Goal: Task Accomplishment & Management: Manage account settings

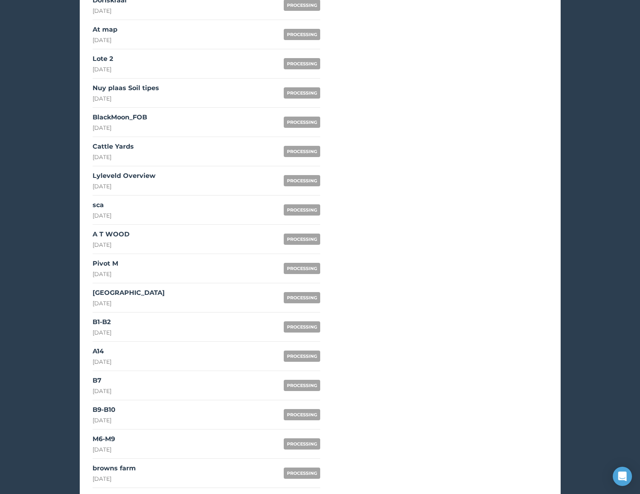
scroll to position [491, 0]
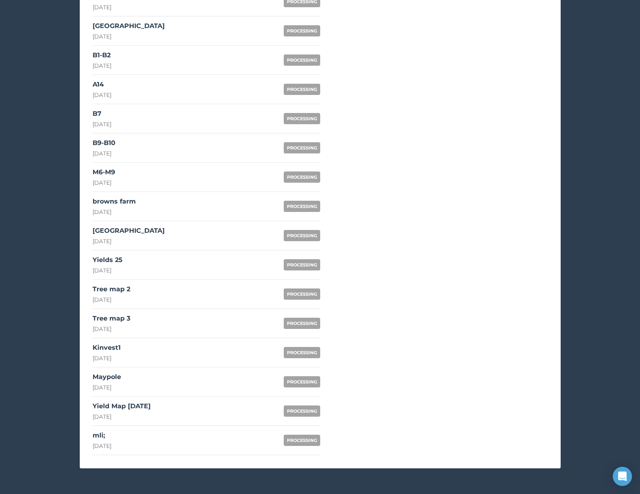
click at [143, 407] on div "Yield Map Oct 2026" at bounding box center [122, 407] width 58 height 10
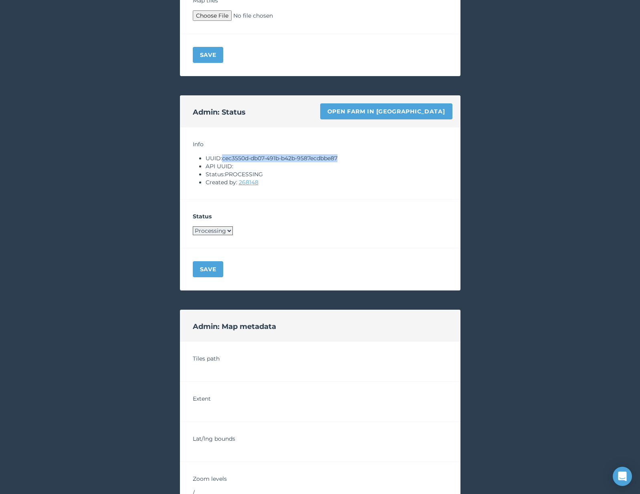
drag, startPoint x: 224, startPoint y: 160, endPoint x: 353, endPoint y: 156, distance: 129.1
click at [353, 156] on li "UUID: cec3550d-db07-491b-b42b-9587ecdbbe87" at bounding box center [327, 158] width 242 height 8
copy li "cec3550d-db07-491b-b42b-9587ecdbbe87"
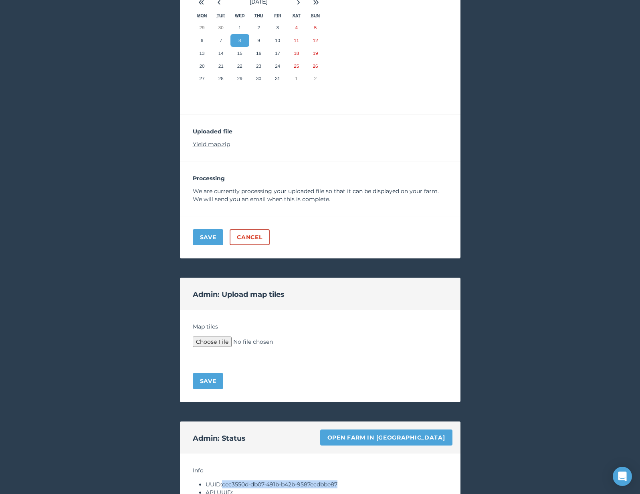
scroll to position [89, 0]
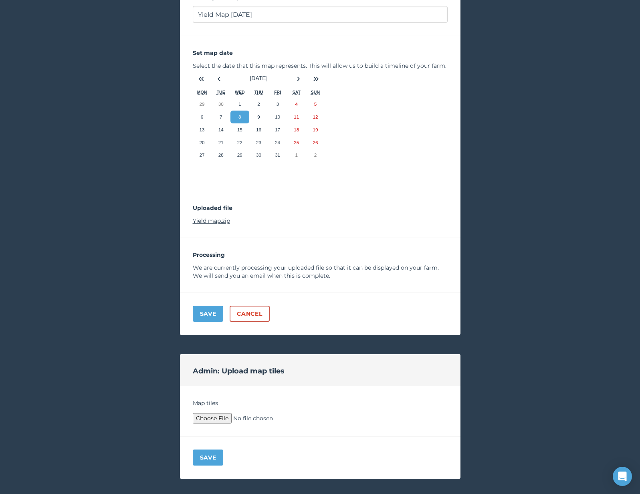
click at [221, 220] on link "Yield map.zip" at bounding box center [211, 220] width 37 height 7
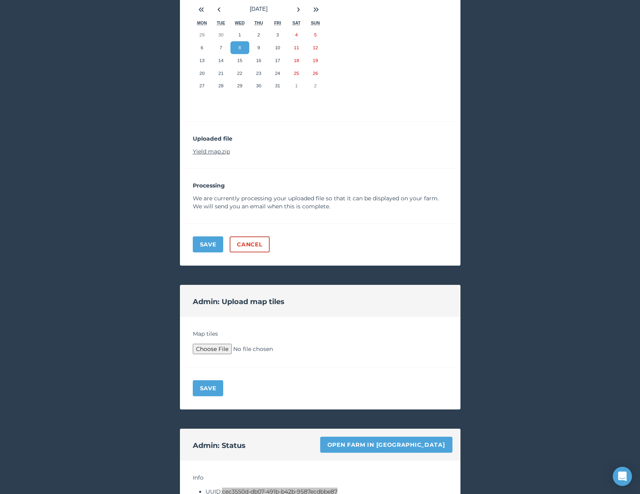
scroll to position [224, 0]
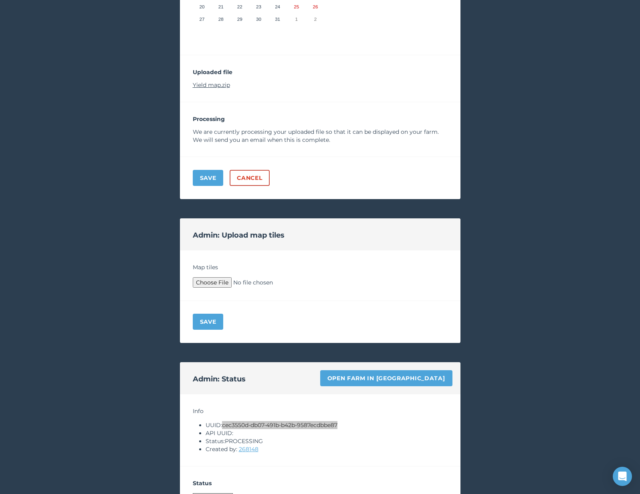
click at [426, 376] on link "Open farm in [GEOGRAPHIC_DATA]" at bounding box center [386, 378] width 132 height 16
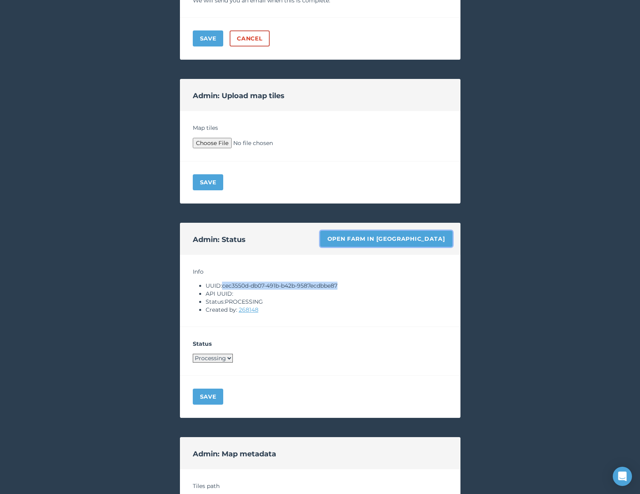
scroll to position [370, 0]
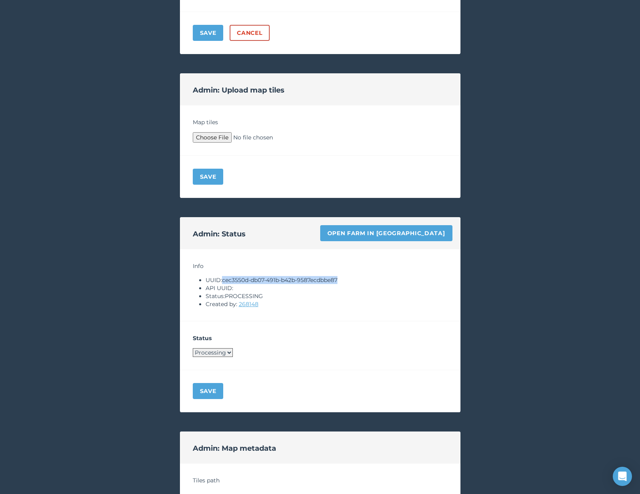
click at [219, 353] on select "Processing Live Archived" at bounding box center [213, 352] width 40 height 9
select select "ARCHIVED"
click at [193, 348] on select "Processing Live Archived" at bounding box center [213, 352] width 40 height 9
click at [212, 396] on button "Save" at bounding box center [208, 391] width 31 height 16
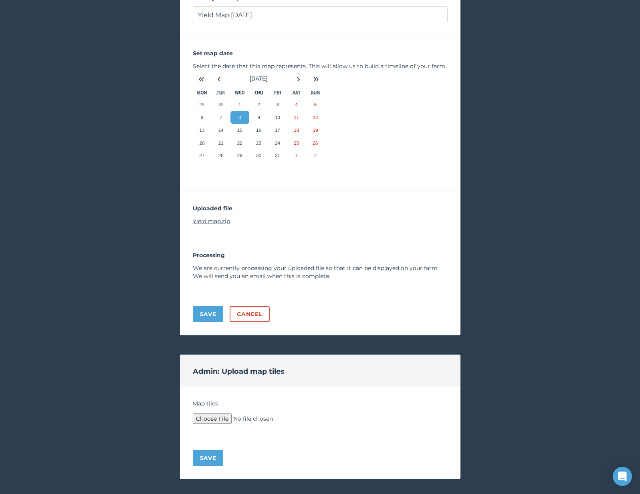
scroll to position [0, 0]
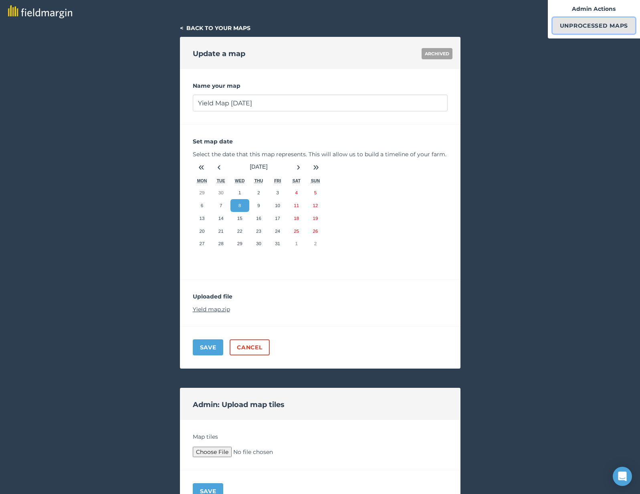
click at [578, 33] on link "Unprocessed Maps" at bounding box center [594, 26] width 83 height 16
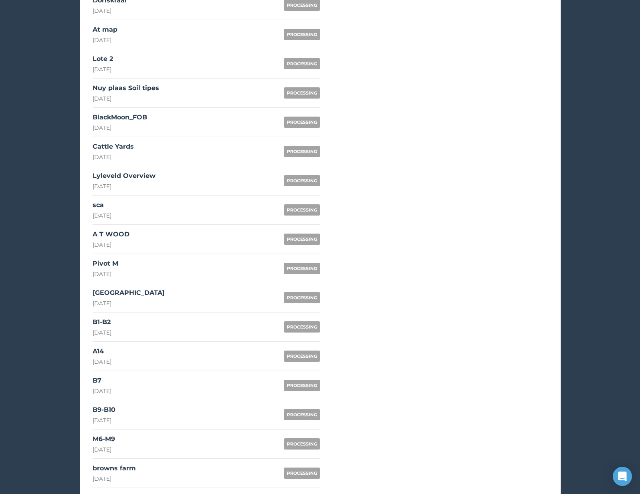
scroll to position [491, 0]
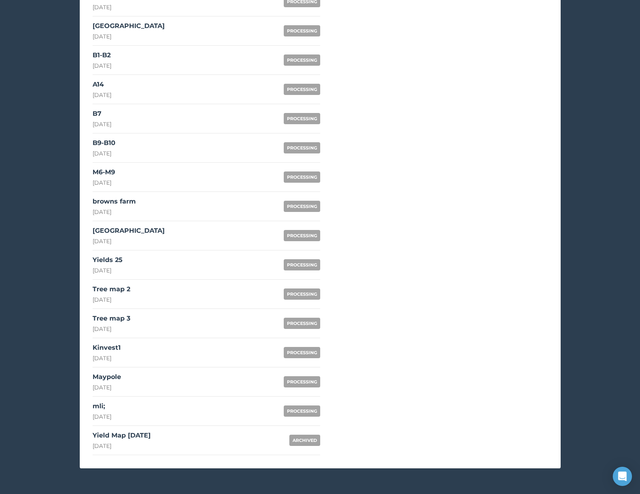
click at [158, 401] on link "mli; 9th October 2025 PROCESSING" at bounding box center [207, 411] width 228 height 29
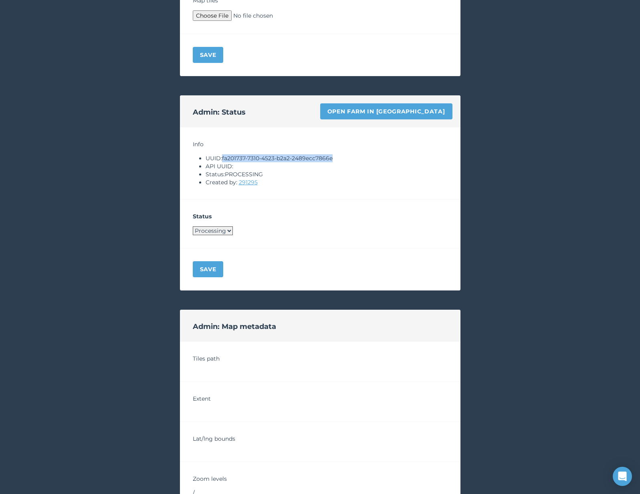
drag, startPoint x: 224, startPoint y: 158, endPoint x: 340, endPoint y: 156, distance: 116.7
click at [341, 156] on li "UUID: fa201737-7310-4523-b2a2-2489ecc7866e" at bounding box center [327, 158] width 242 height 8
copy li "fa201737-7310-4523-b2a2-2489ecc7866e"
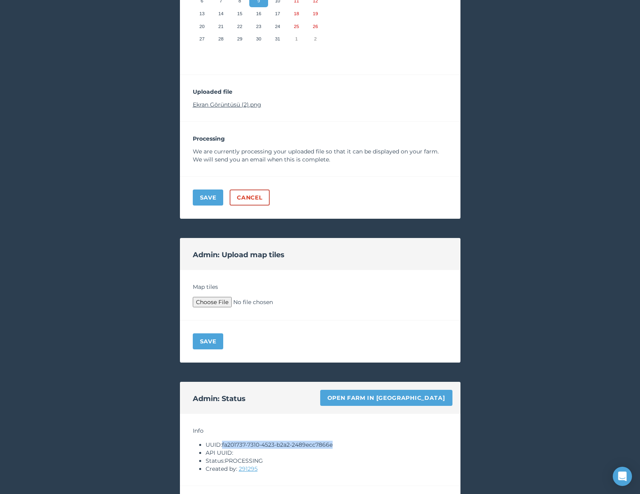
scroll to position [155, 0]
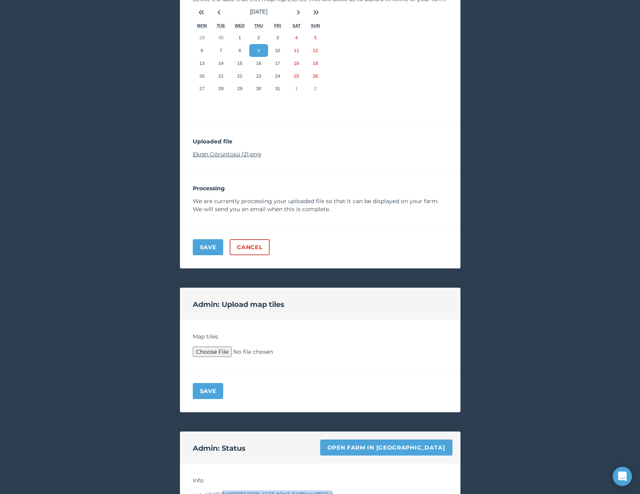
click at [249, 152] on link "Ekran Görüntüsü (2).png" at bounding box center [227, 154] width 69 height 7
click at [436, 457] on div "Admin: Status Open farm in Byre" at bounding box center [320, 448] width 281 height 32
click at [436, 450] on link "Open farm in [GEOGRAPHIC_DATA]" at bounding box center [386, 448] width 132 height 16
type input "C:\fakepath\Archive.zip"
click at [201, 396] on button "Save" at bounding box center [208, 391] width 31 height 16
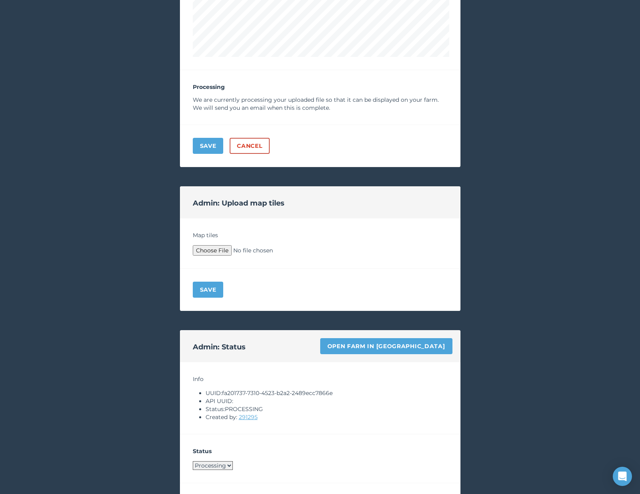
scroll to position [523, 0]
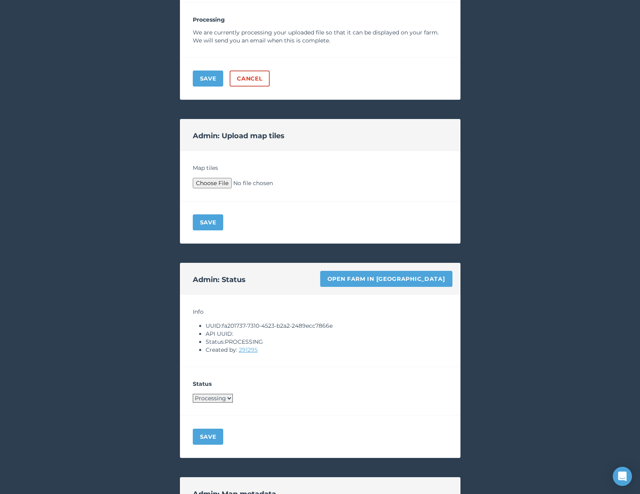
click at [206, 402] on select "Processing Live Archived" at bounding box center [213, 398] width 40 height 9
click at [193, 394] on select "Processing Live Archived" at bounding box center [213, 398] width 40 height 9
click at [206, 396] on select "Processing Live Archived" at bounding box center [213, 398] width 40 height 9
select select "LIVE"
click at [193, 394] on select "Processing Live Archived" at bounding box center [213, 398] width 40 height 9
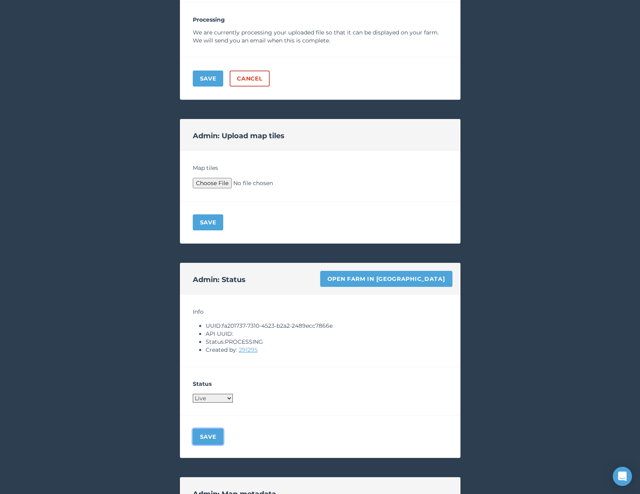
click at [206, 429] on button "Save" at bounding box center [208, 437] width 31 height 16
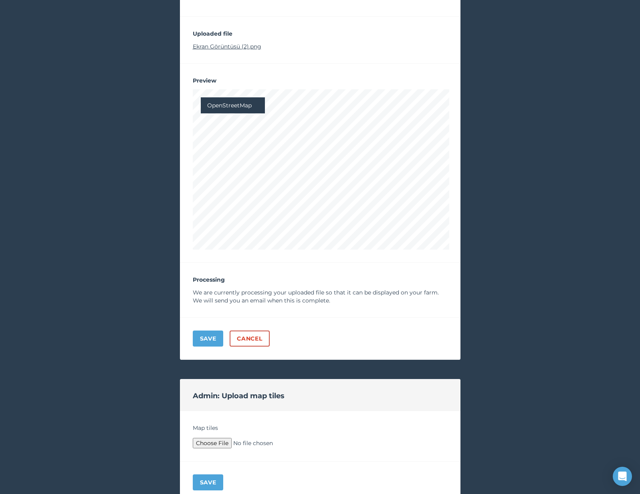
scroll to position [0, 0]
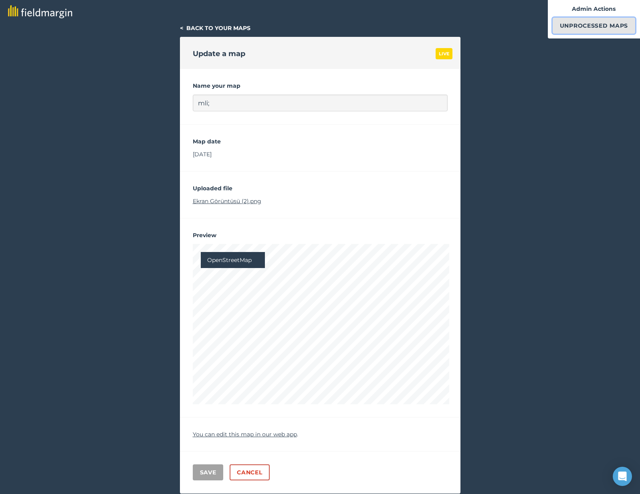
click at [580, 31] on link "Unprocessed Maps" at bounding box center [594, 26] width 83 height 16
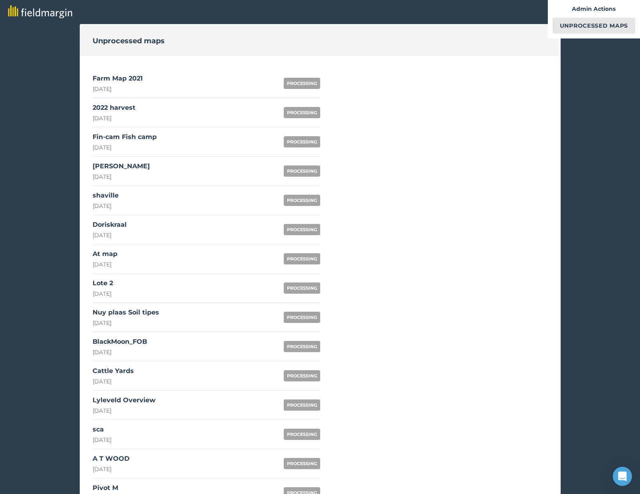
click at [157, 119] on link "2022 harvest [DATE] PROCESSING" at bounding box center [207, 112] width 228 height 29
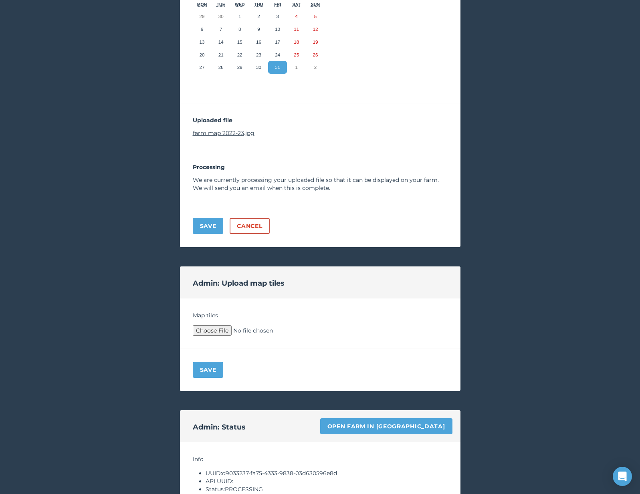
scroll to position [323, 0]
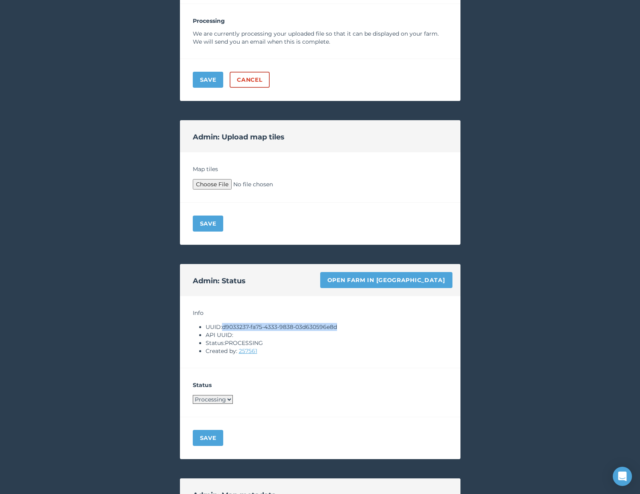
drag, startPoint x: 224, startPoint y: 328, endPoint x: 358, endPoint y: 329, distance: 133.9
click at [358, 329] on li "UUID: d9033237-fa75-4333-9838-03d630596e8d" at bounding box center [327, 327] width 242 height 8
copy li "d9033237-fa75-4333-9838-03d630596e8d"
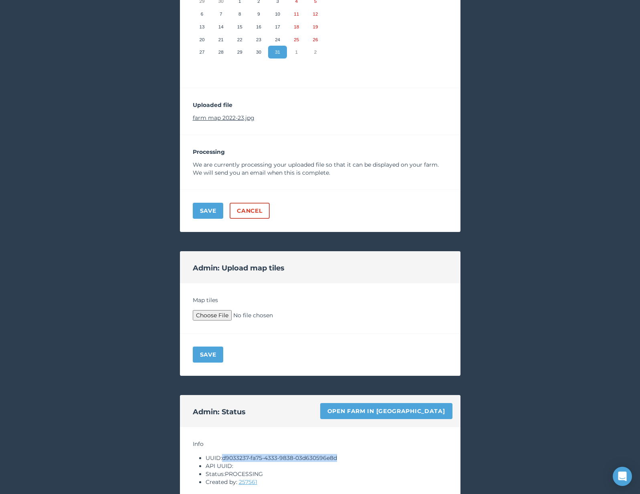
scroll to position [108, 0]
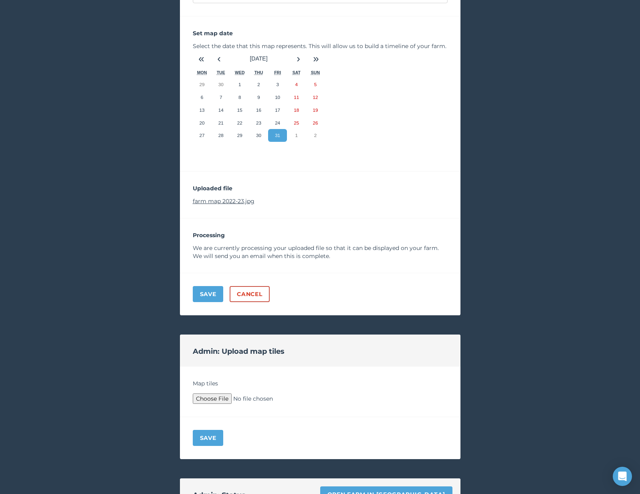
click at [233, 200] on link "farm map 2022-23.jpg" at bounding box center [224, 201] width 62 height 7
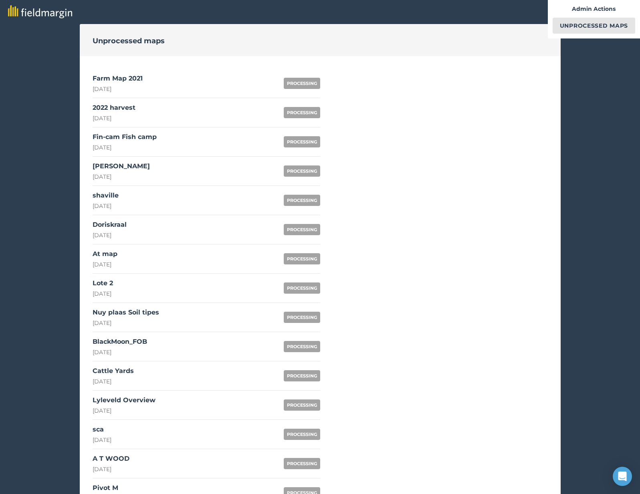
click at [119, 84] on div "Farm Map 2021 14th October 2025" at bounding box center [118, 83] width 50 height 19
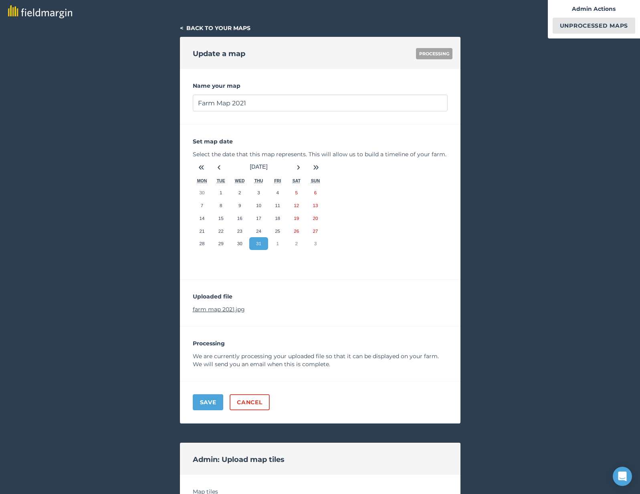
click at [229, 310] on link "farm map 2021.jpg" at bounding box center [219, 309] width 52 height 7
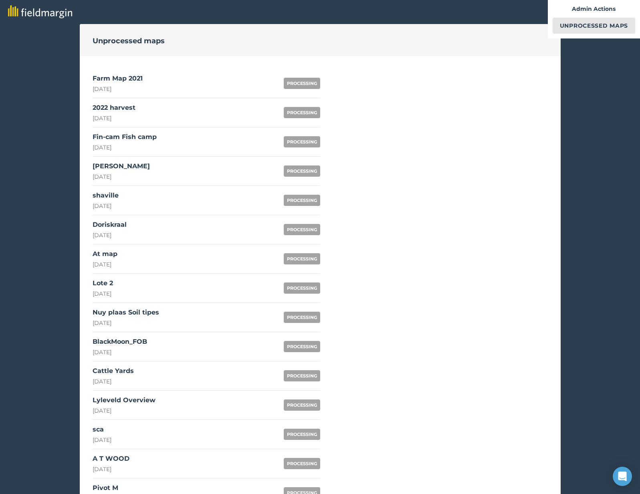
click at [149, 120] on link "2022 harvest [DATE] PROCESSING" at bounding box center [207, 112] width 228 height 29
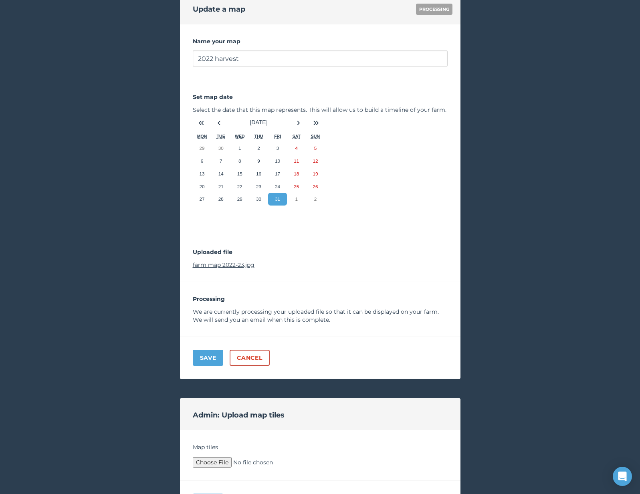
scroll to position [94, 0]
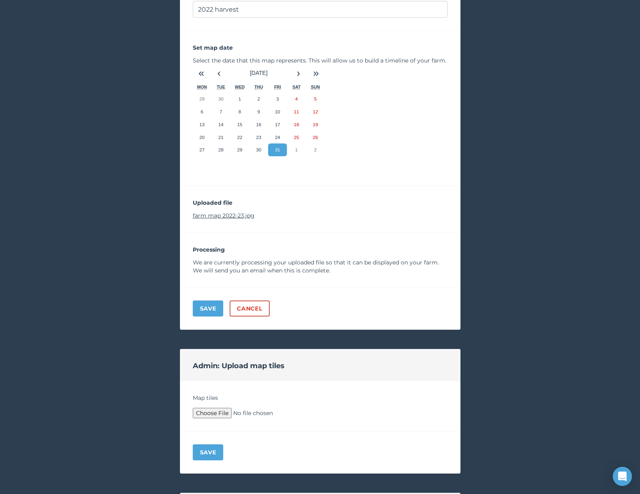
click at [219, 216] on link "farm map 2022-23.jpg" at bounding box center [224, 215] width 62 height 7
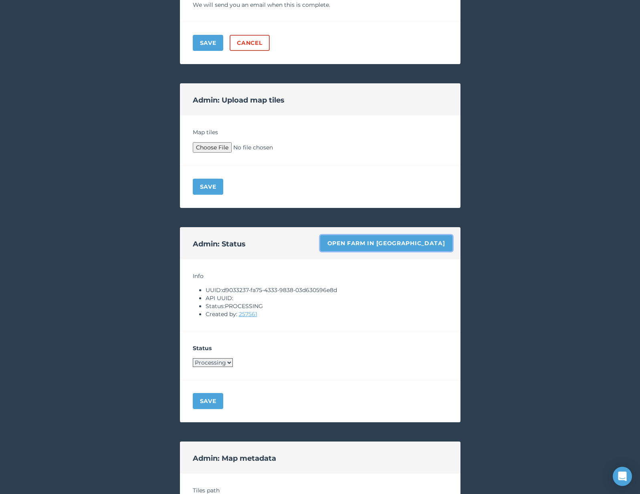
click at [420, 244] on link "Open farm in [GEOGRAPHIC_DATA]" at bounding box center [386, 243] width 132 height 16
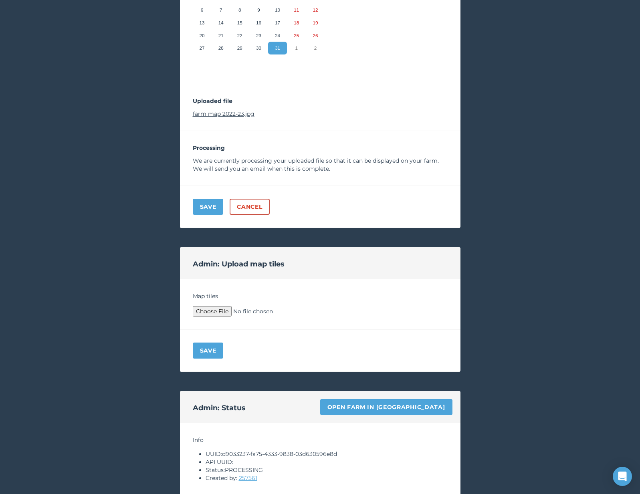
scroll to position [194, 0]
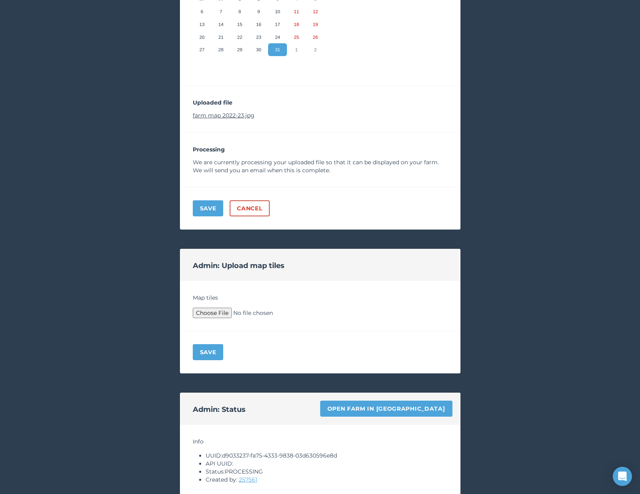
type input "C:\fakepath\Archive.zip"
click at [212, 345] on button "Save" at bounding box center [208, 352] width 31 height 16
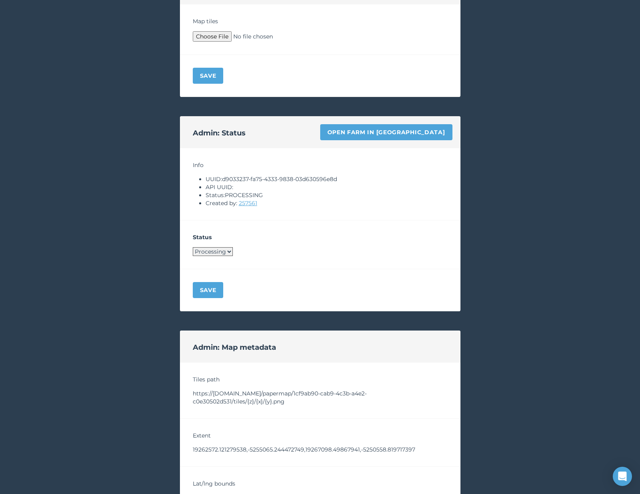
scroll to position [657, 0]
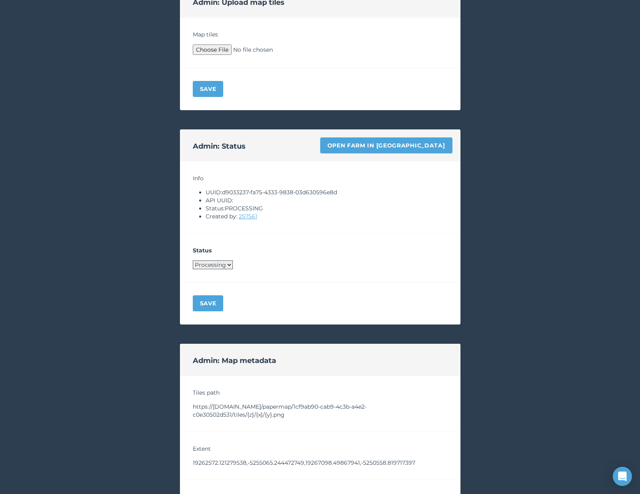
click at [209, 265] on select "Processing Live Archived" at bounding box center [213, 265] width 40 height 9
select select "LIVE"
click at [193, 261] on select "Processing Live Archived" at bounding box center [213, 265] width 40 height 9
click at [209, 307] on button "Save" at bounding box center [208, 303] width 31 height 16
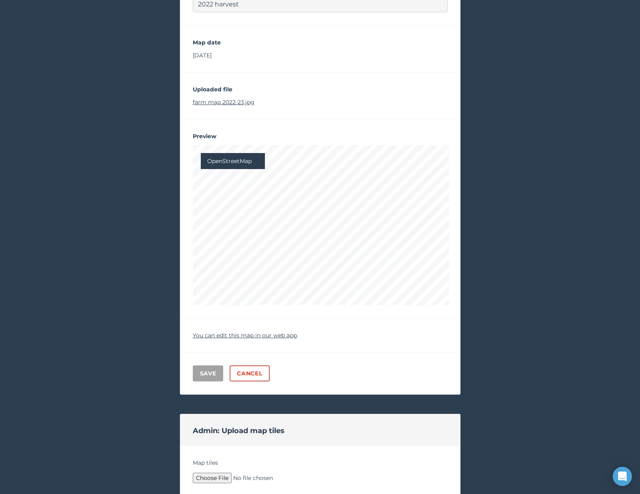
scroll to position [0, 0]
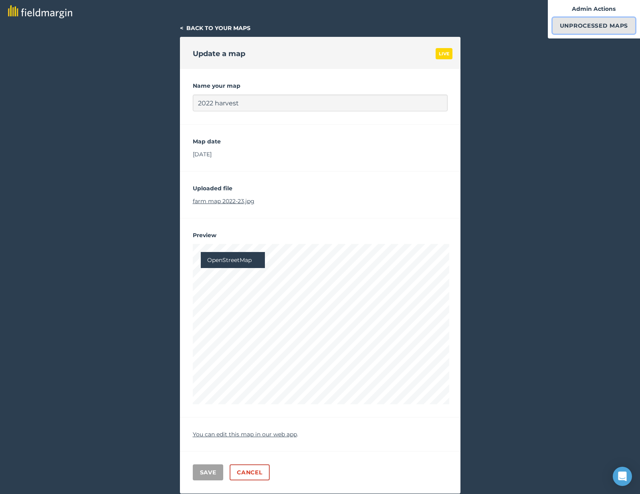
click at [582, 27] on link "Unprocessed Maps" at bounding box center [594, 26] width 83 height 16
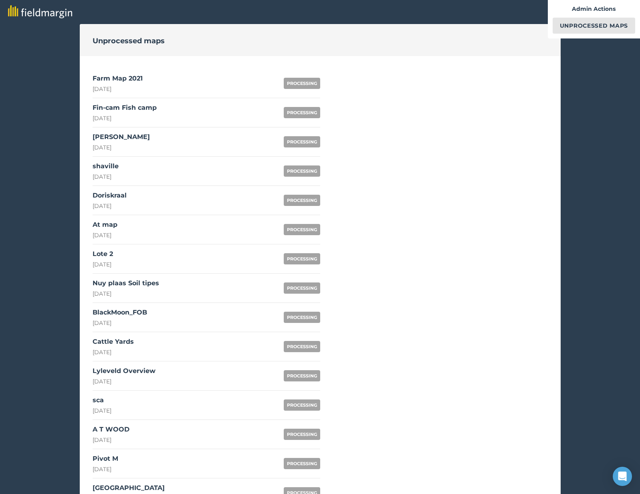
click at [158, 83] on link "Farm Map 2021 [DATE] PROCESSING" at bounding box center [207, 83] width 228 height 29
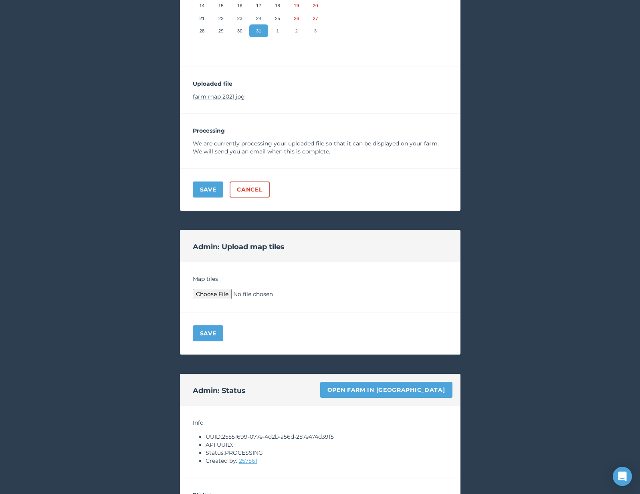
scroll to position [273, 0]
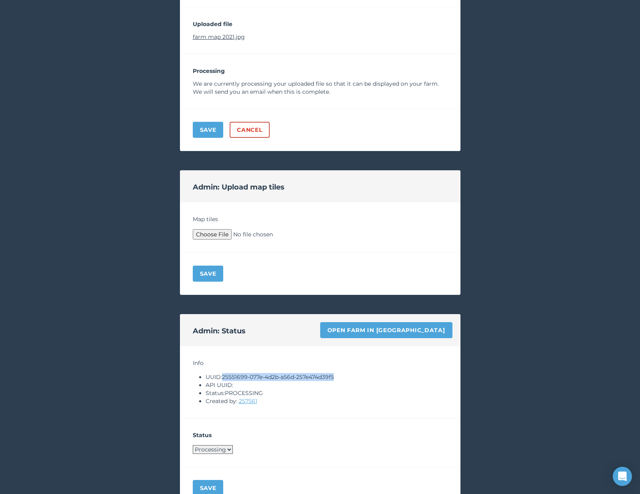
drag, startPoint x: 223, startPoint y: 376, endPoint x: 343, endPoint y: 374, distance: 120.7
click at [343, 374] on li "UUID: 25551699-077e-4d2b-a56d-257e474d39f5" at bounding box center [327, 377] width 242 height 8
copy li "25551699-077e-4d2b-a56d-257e474d39f5"
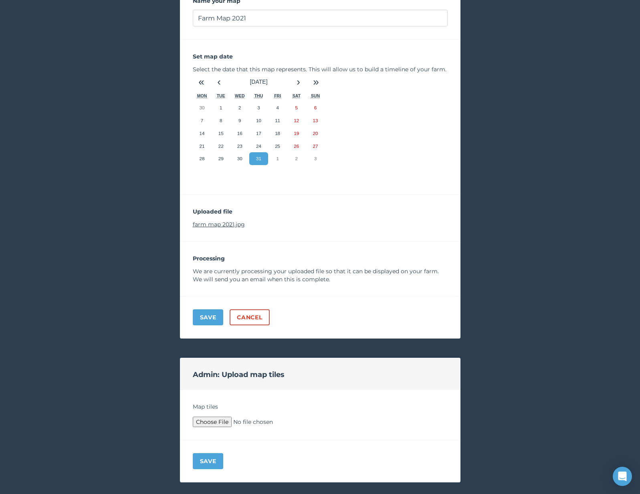
scroll to position [57, 0]
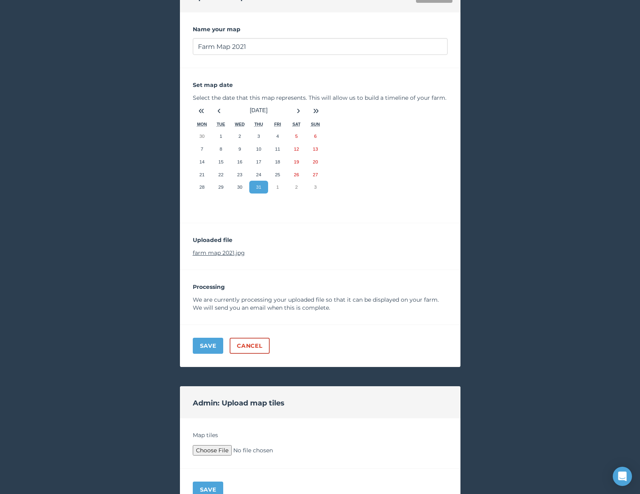
click at [196, 255] on link "farm map 2021.jpg" at bounding box center [219, 252] width 52 height 7
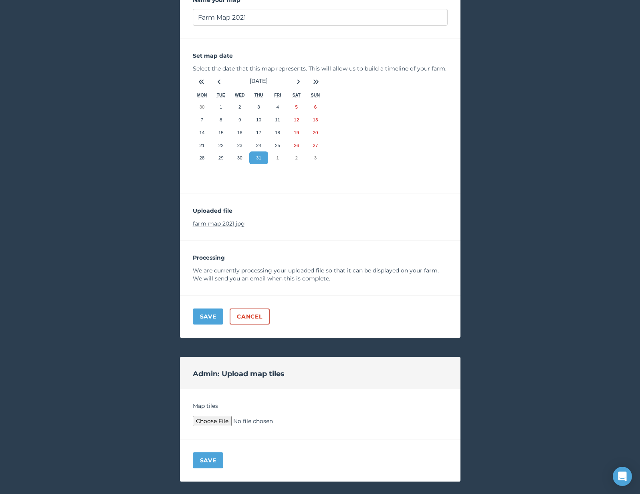
scroll to position [105, 0]
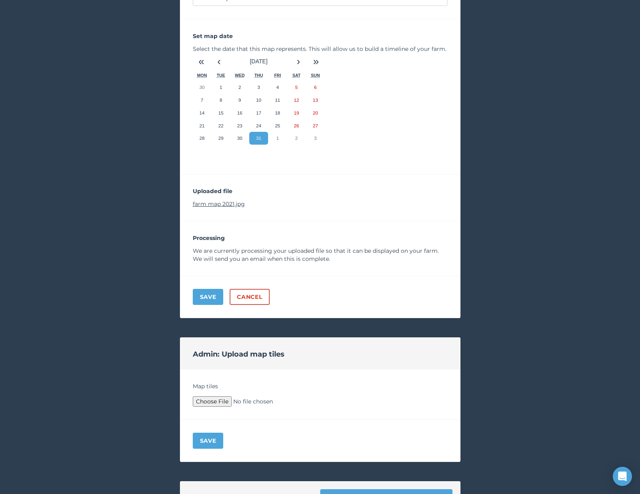
type input "C:\fakepath\Archive.zip"
click at [206, 445] on button "Save" at bounding box center [208, 441] width 31 height 16
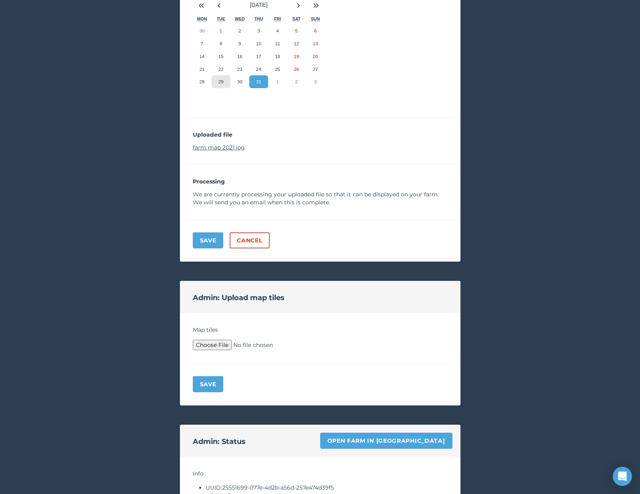
scroll to position [179, 0]
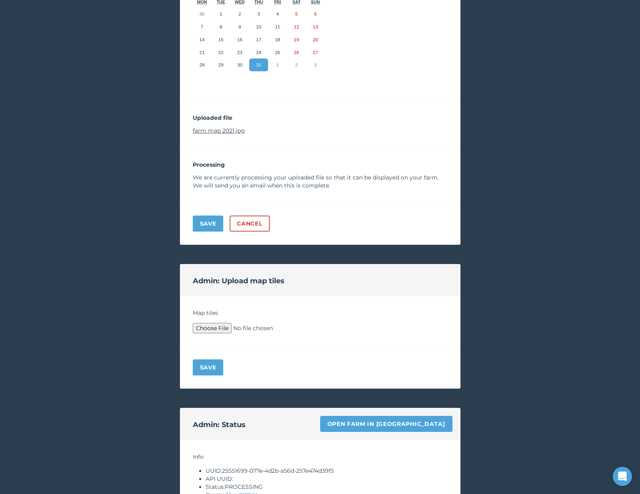
type input "C:\fakepath\Archive.zip"
click at [209, 368] on button "Save" at bounding box center [208, 368] width 31 height 16
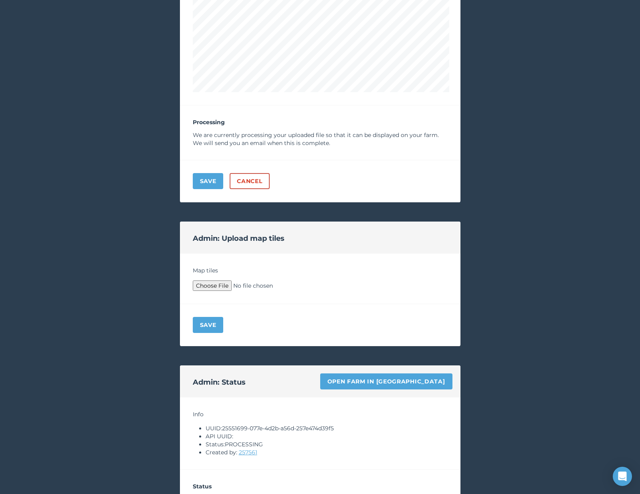
scroll to position [607, 0]
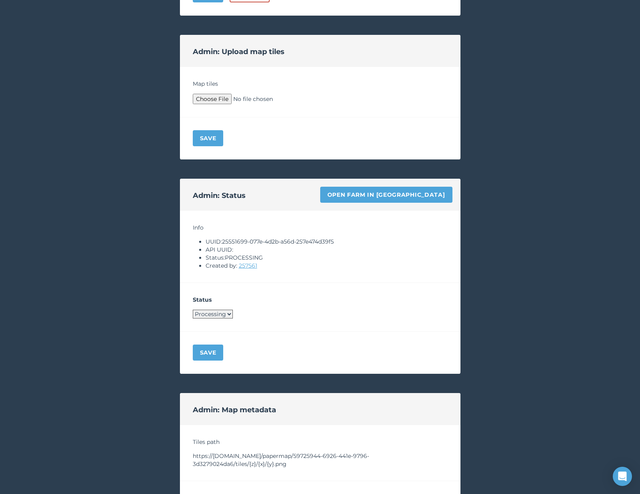
click at [213, 316] on select "Processing Live Archived" at bounding box center [213, 314] width 40 height 9
select select "LIVE"
click at [193, 310] on select "Processing Live Archived" at bounding box center [213, 314] width 40 height 9
click at [205, 363] on div "Save" at bounding box center [320, 353] width 281 height 42
click at [205, 355] on button "Save" at bounding box center [208, 353] width 31 height 16
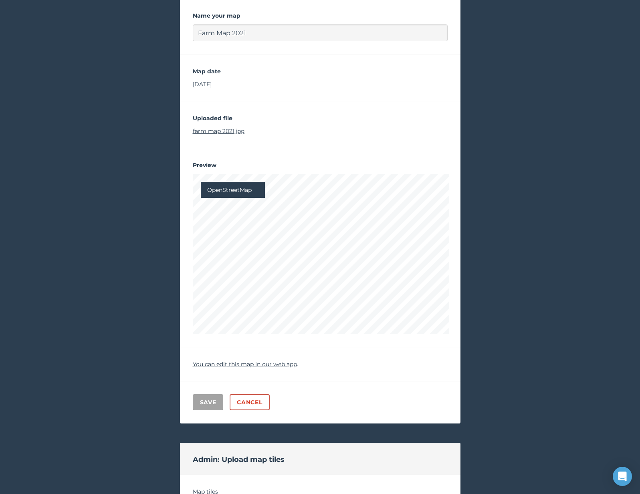
scroll to position [0, 0]
